Goal: Browse casually: Explore the website without a specific task or goal

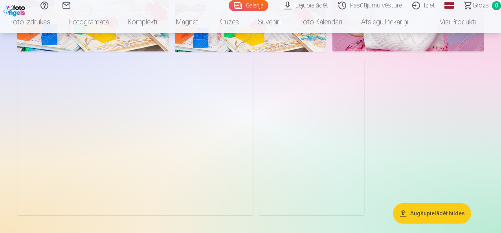
scroll to position [2239, 0]
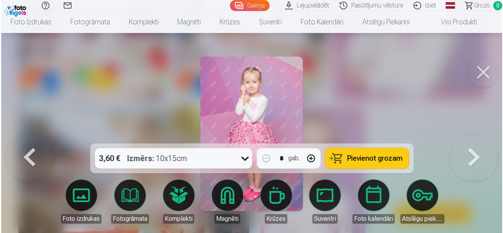
scroll to position [2247, 0]
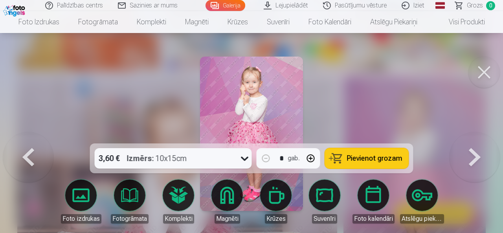
click at [487, 81] on button at bounding box center [483, 72] width 31 height 31
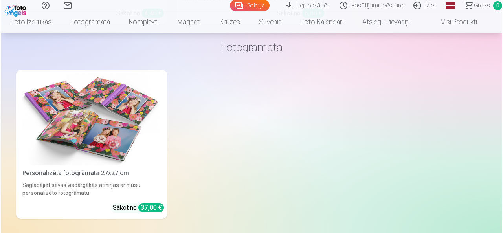
scroll to position [2985, 0]
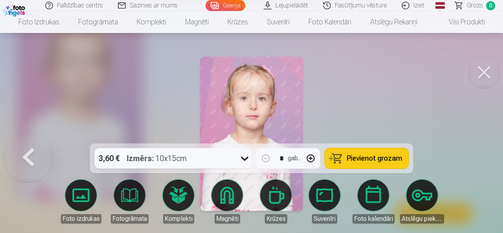
click at [481, 70] on button at bounding box center [483, 72] width 31 height 31
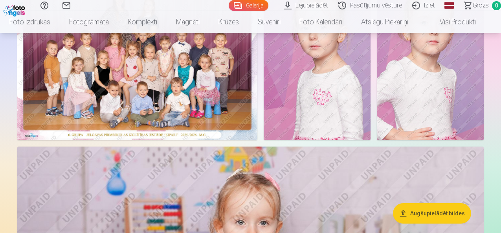
scroll to position [28, 0]
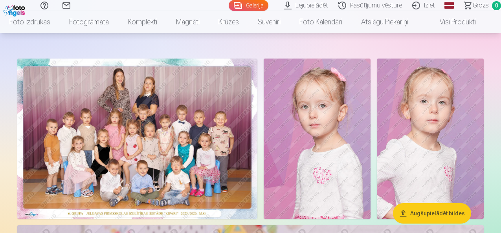
click at [370, 115] on img at bounding box center [317, 139] width 107 height 160
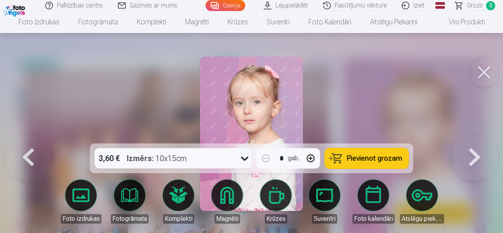
click at [492, 76] on button at bounding box center [483, 72] width 31 height 31
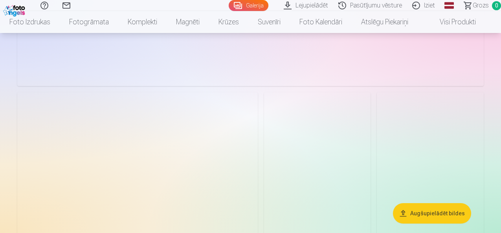
scroll to position [825, 0]
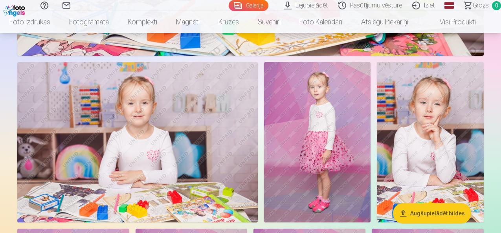
click at [189, 90] on img at bounding box center [137, 142] width 240 height 160
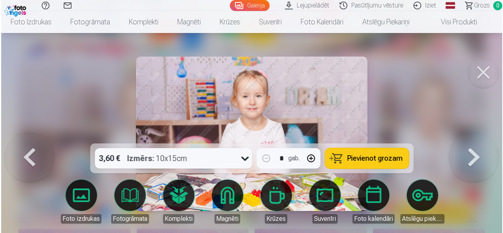
scroll to position [826, 0]
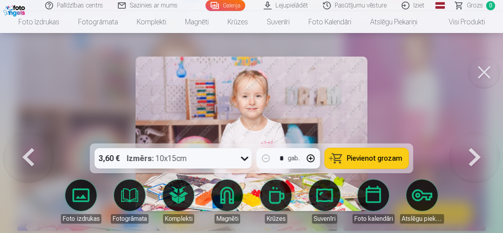
click at [479, 83] on button at bounding box center [483, 72] width 31 height 31
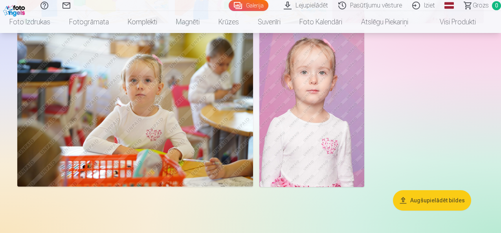
scroll to position [2357, 0]
